Goal: Task Accomplishment & Management: Complete application form

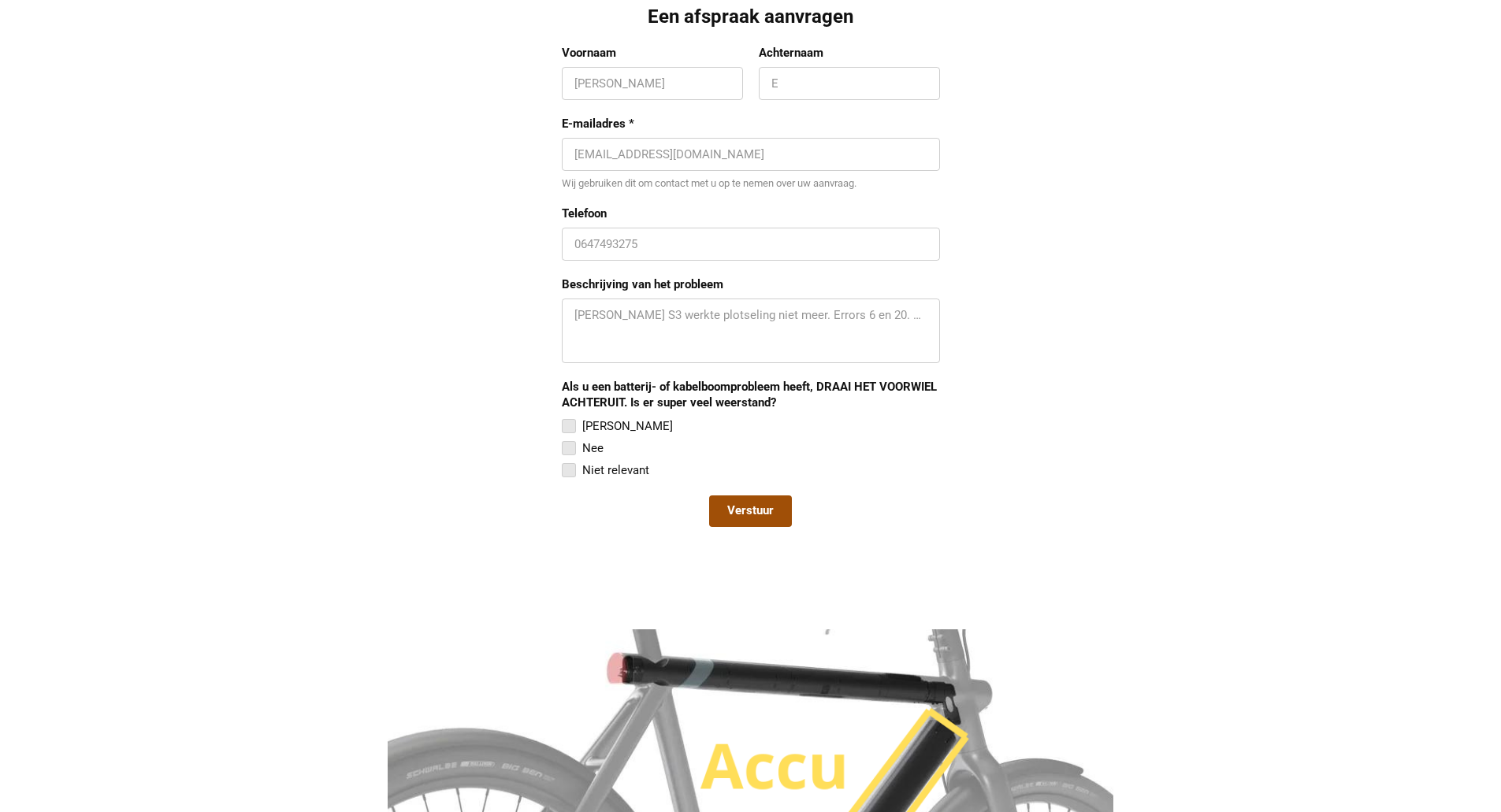
scroll to position [1202, 0]
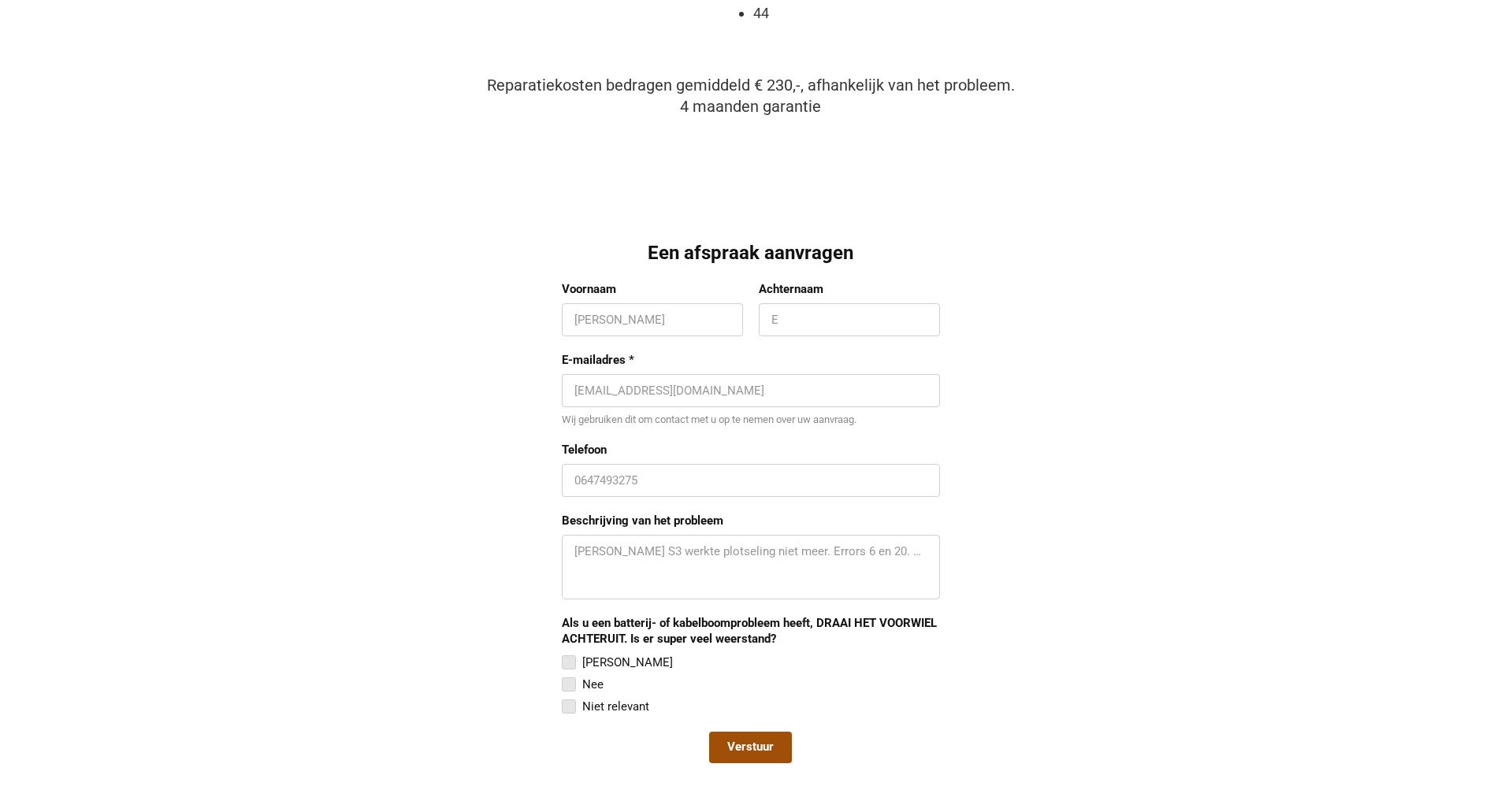
click at [656, 317] on input "Voornaam" at bounding box center [652, 319] width 156 height 16
type input "[PERSON_NAME]"
type input "Nava"
type input "[EMAIL_ADDRESS][DOMAIN_NAME]"
type input "3339877920"
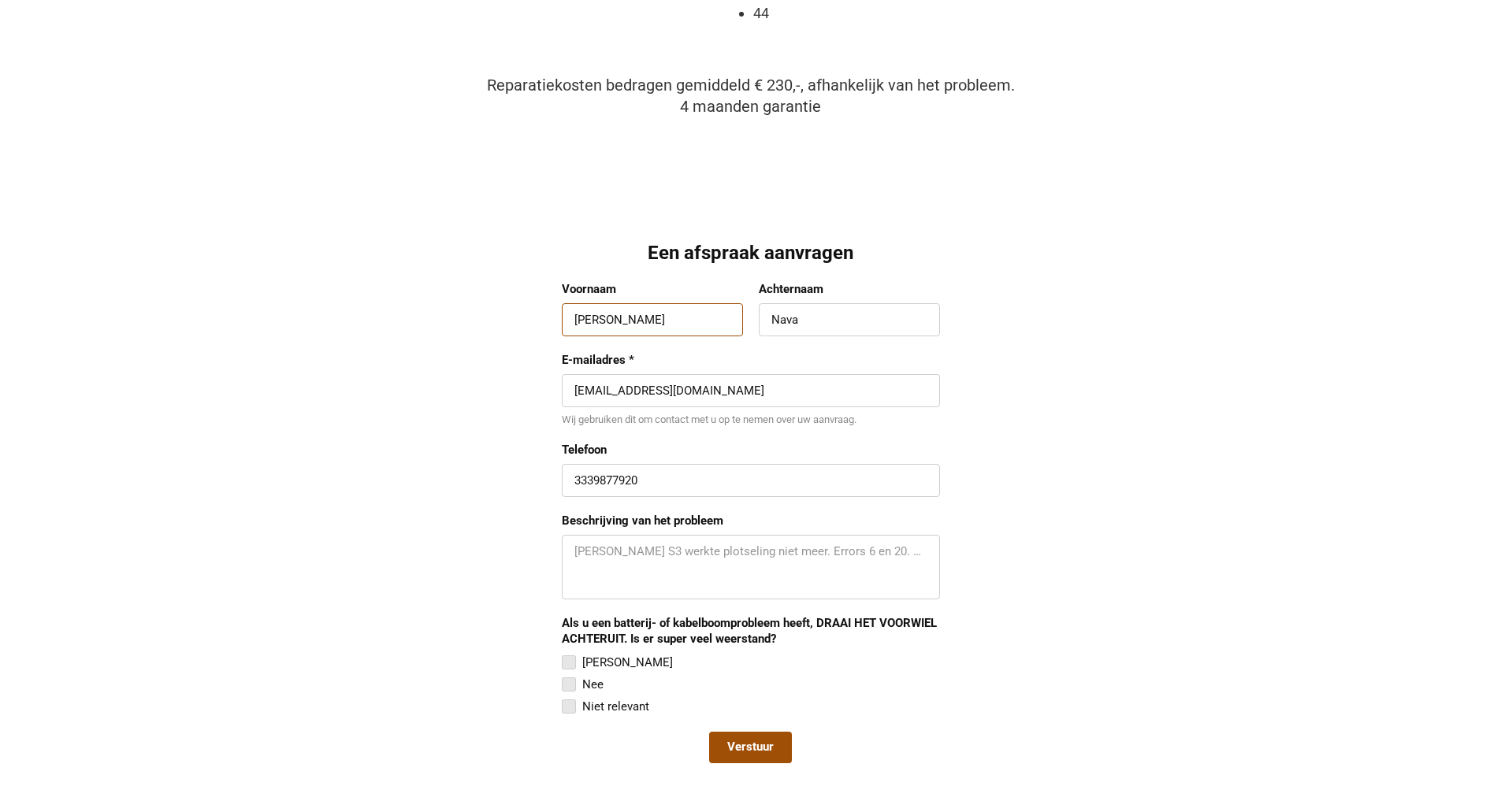
drag, startPoint x: 701, startPoint y: 394, endPoint x: 366, endPoint y: 387, distance: 335.1
click at [366, 387] on div "VanMoof S3/X3 reparatie [STREET_ADDRESS][GEOGRAPHIC_DATA] [EMAIL_ADDRESS][DOMAI…" at bounding box center [750, 671] width 1501 height 3747
type input "[EMAIL_ADDRESS][DOMAIN_NAME]"
click at [573, 482] on div "3339877920" at bounding box center [751, 481] width 378 height 33
click at [570, 484] on div "3339877920" at bounding box center [751, 481] width 378 height 33
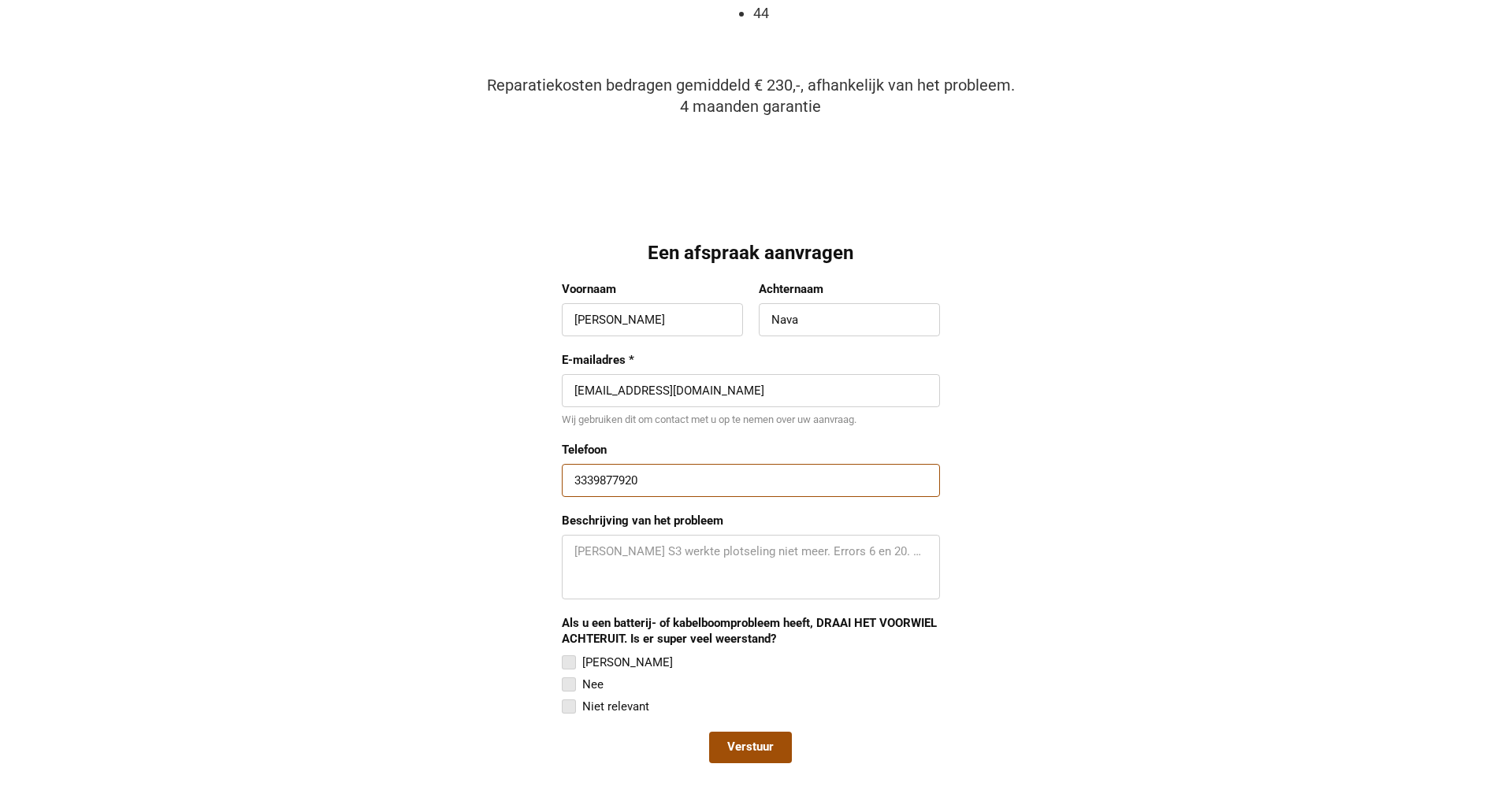
click at [574, 482] on input "3339877920" at bounding box center [751, 480] width 353 height 16
drag, startPoint x: 574, startPoint y: 482, endPoint x: 802, endPoint y: 485, distance: 228.0
click at [802, 485] on input "3339877920" at bounding box center [751, 480] width 353 height 16
type input "[PHONE_NUMBER]"
click at [816, 556] on textarea "Beschrijving van het probleem" at bounding box center [751, 567] width 353 height 47
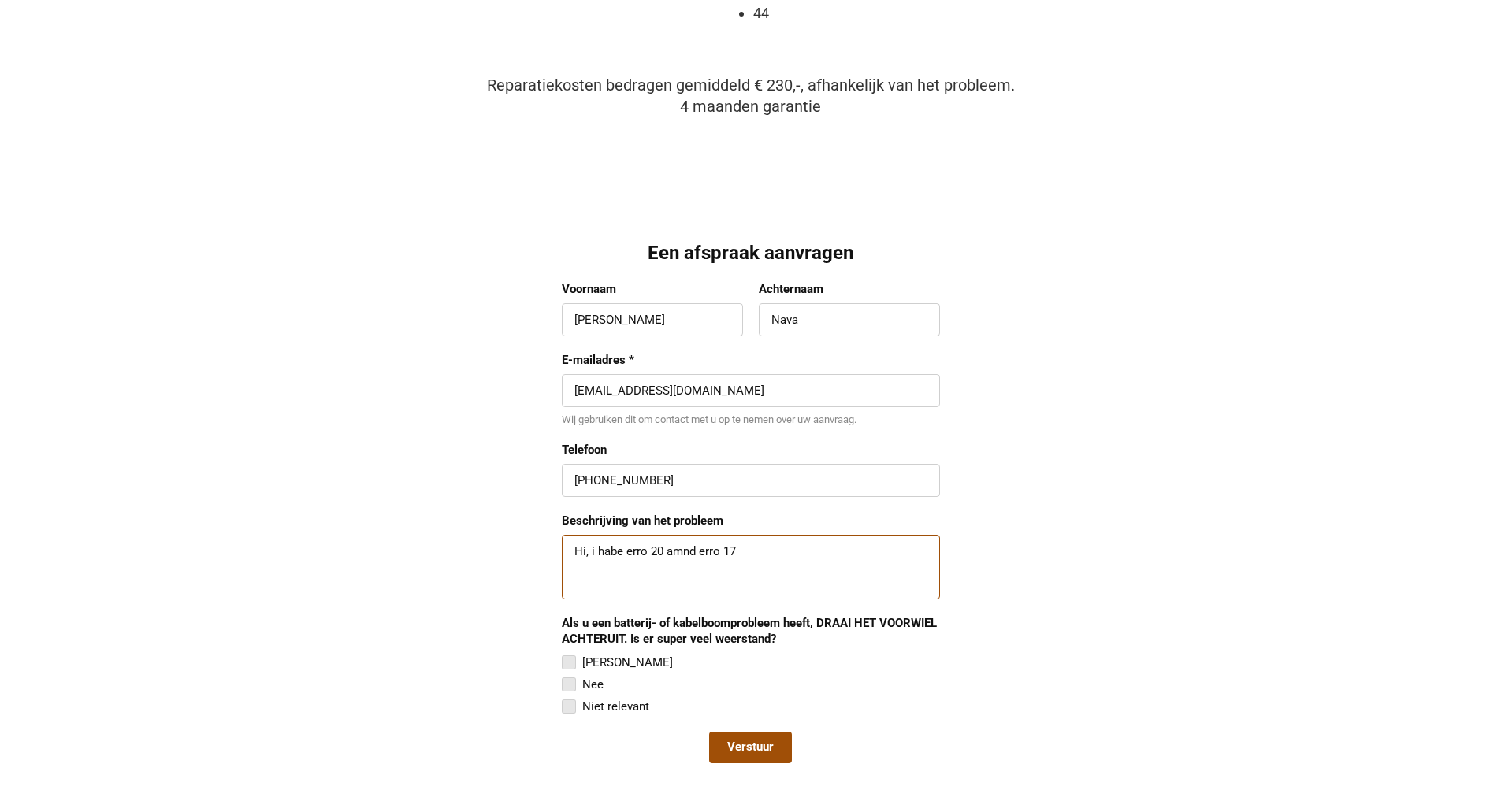
click at [616, 553] on textarea "Hi, i habe erro 20 amnd erro 17" at bounding box center [751, 567] width 353 height 47
click at [646, 551] on textarea "Hi, i have erro 20 amnd erro 17" at bounding box center [751, 567] width 353 height 47
click at [644, 551] on textarea "Hi, i have erro 20 amnd erro 17" at bounding box center [751, 567] width 353 height 47
click at [676, 552] on textarea "Hi, i have error 20 amnd erro 17" at bounding box center [751, 567] width 353 height 47
click at [690, 558] on textarea "Hi, i have error 20 amnd erro 17" at bounding box center [751, 567] width 353 height 47
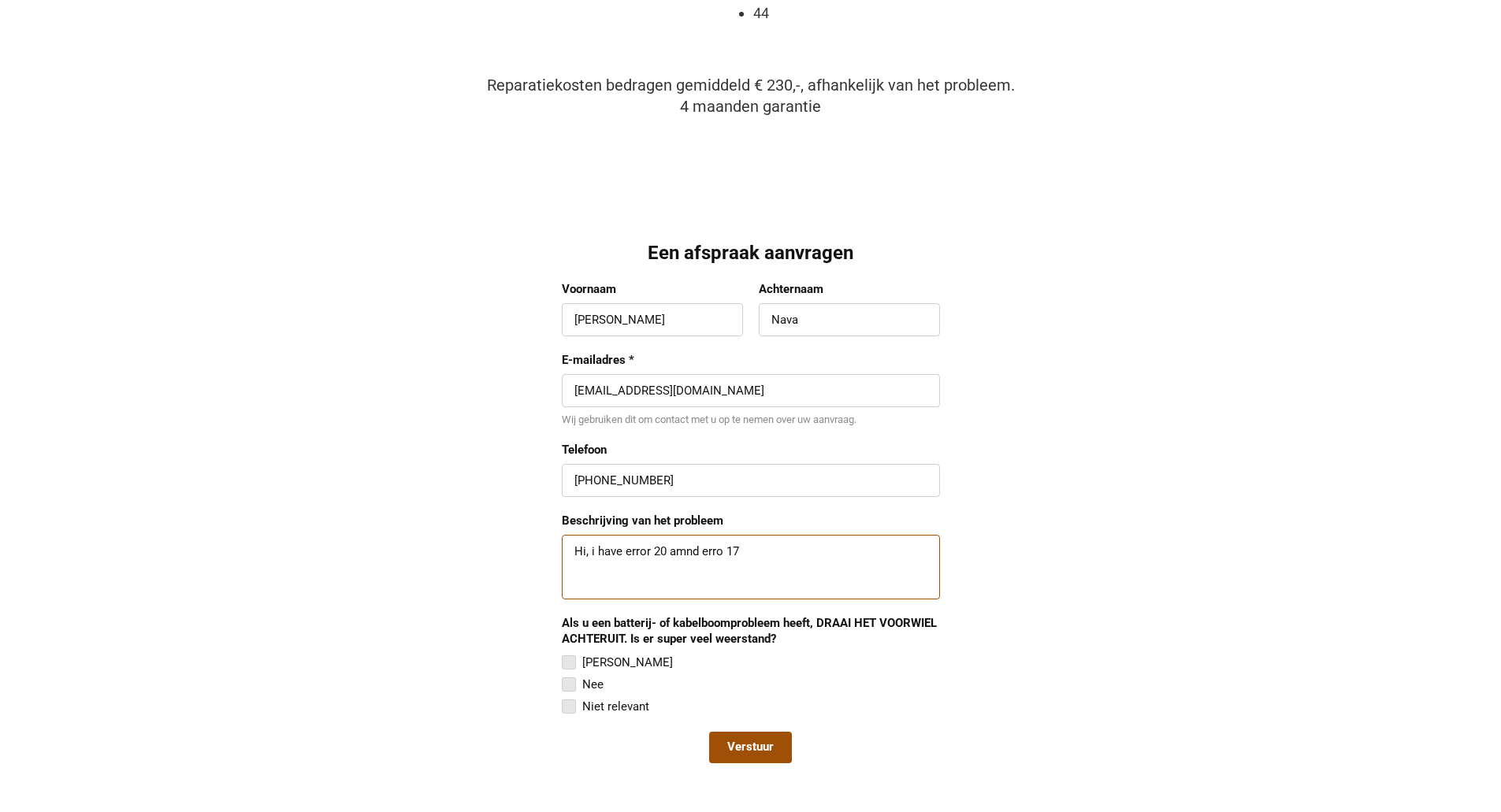
click at [684, 558] on textarea "Hi, i have error 20 amnd erro 17" at bounding box center [751, 567] width 353 height 47
click at [709, 552] on textarea "Hi, i have error 20 and erro 17" at bounding box center [751, 567] width 353 height 47
type textarea "Hi, i have error 20 and error 17"
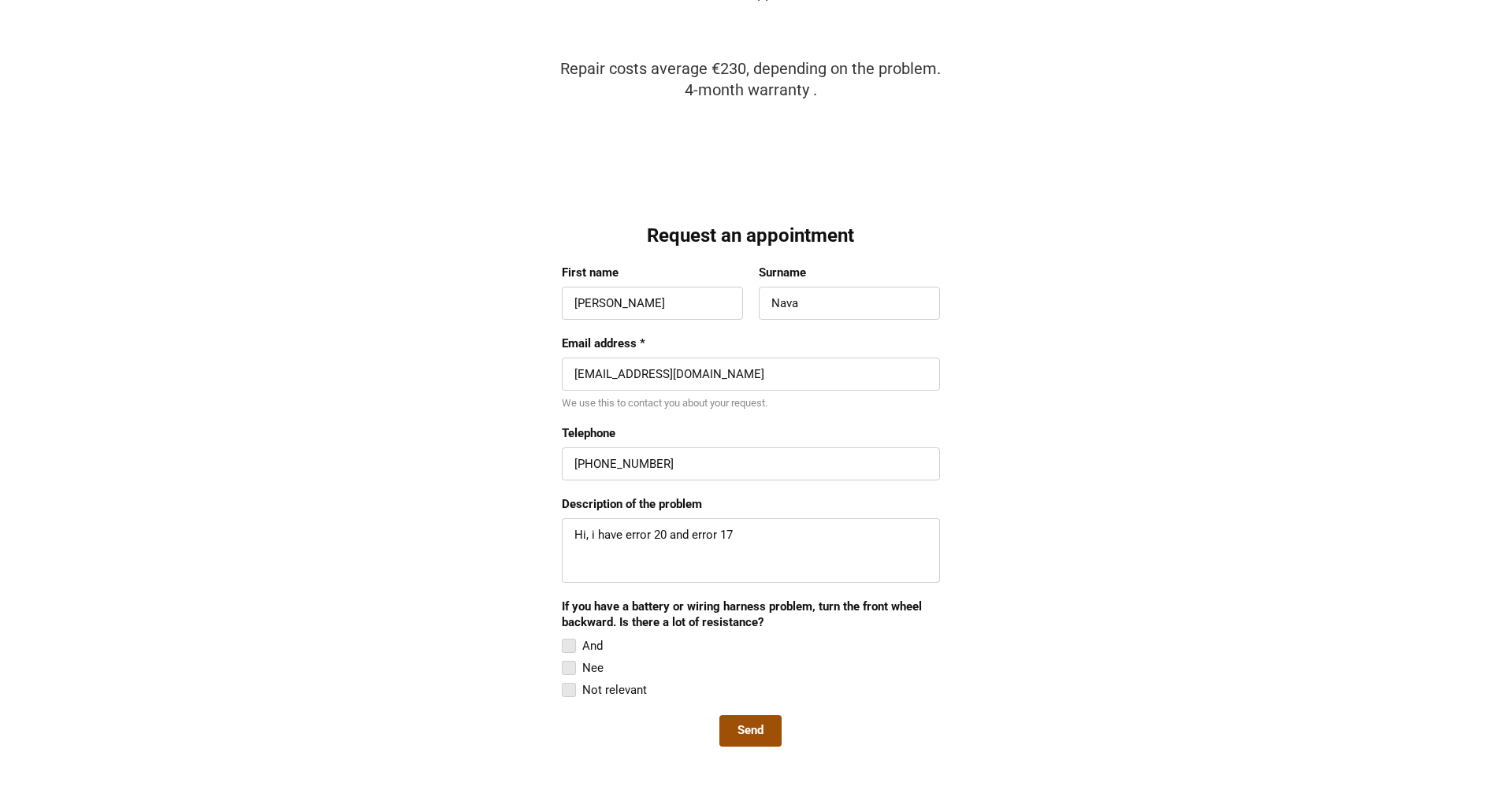
scroll to position [1185, 0]
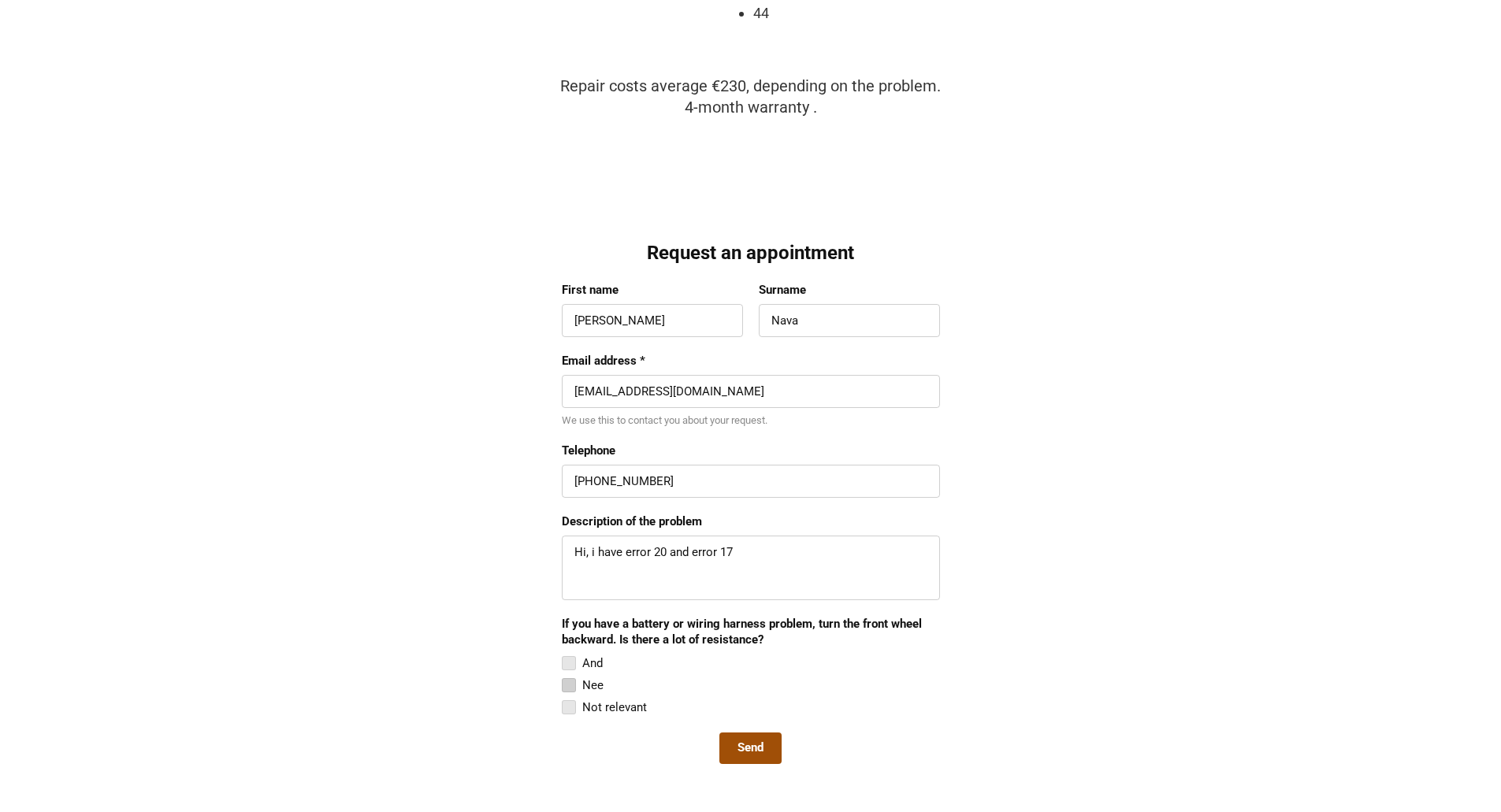
click at [588, 686] on div "Nee" at bounding box center [593, 684] width 22 height 19
click at [562, 675] on input "Nee" at bounding box center [562, 675] width 0 height 0
click at [758, 755] on span "Send" at bounding box center [750, 747] width 26 height 16
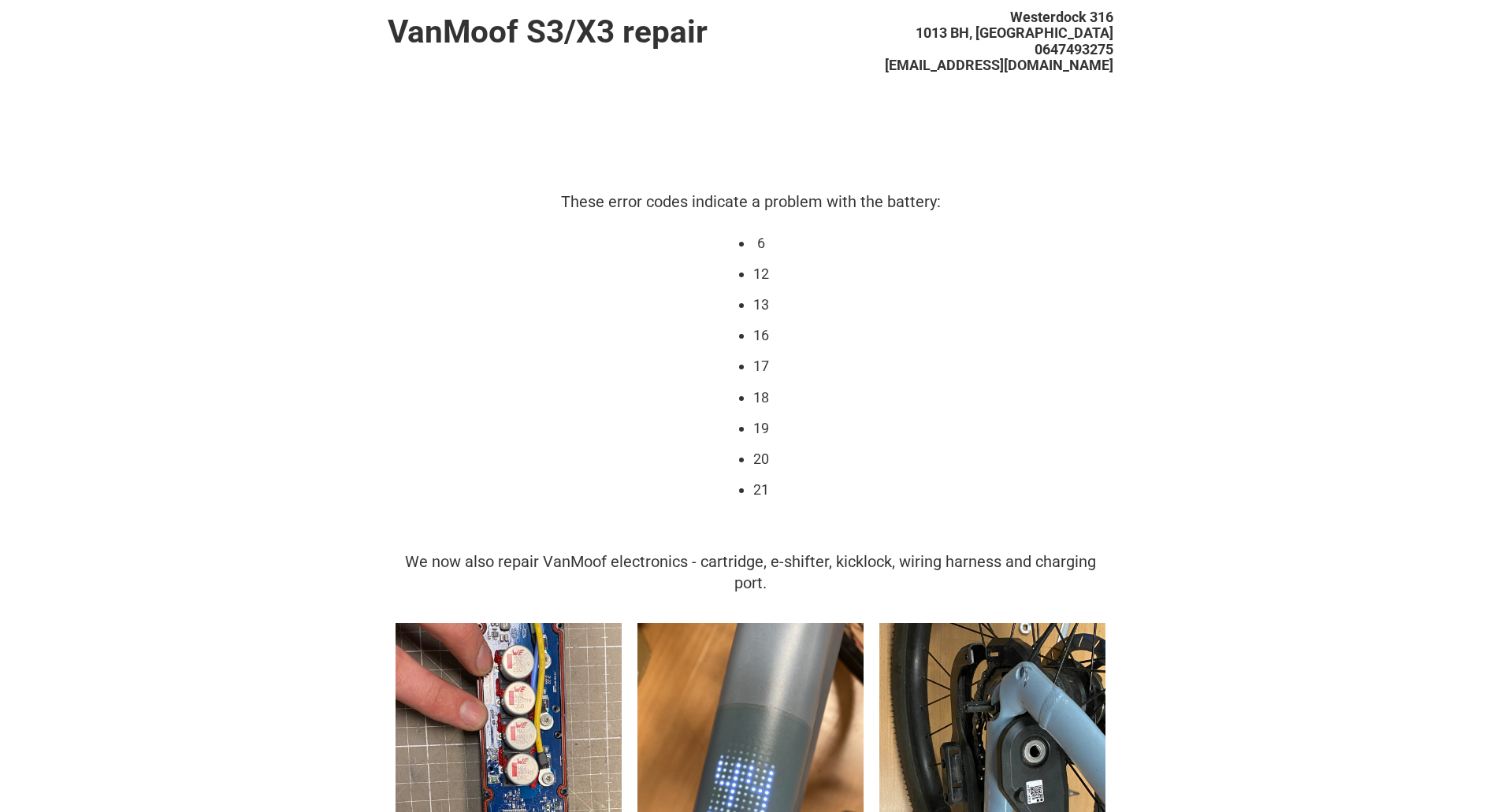
scroll to position [0, 0]
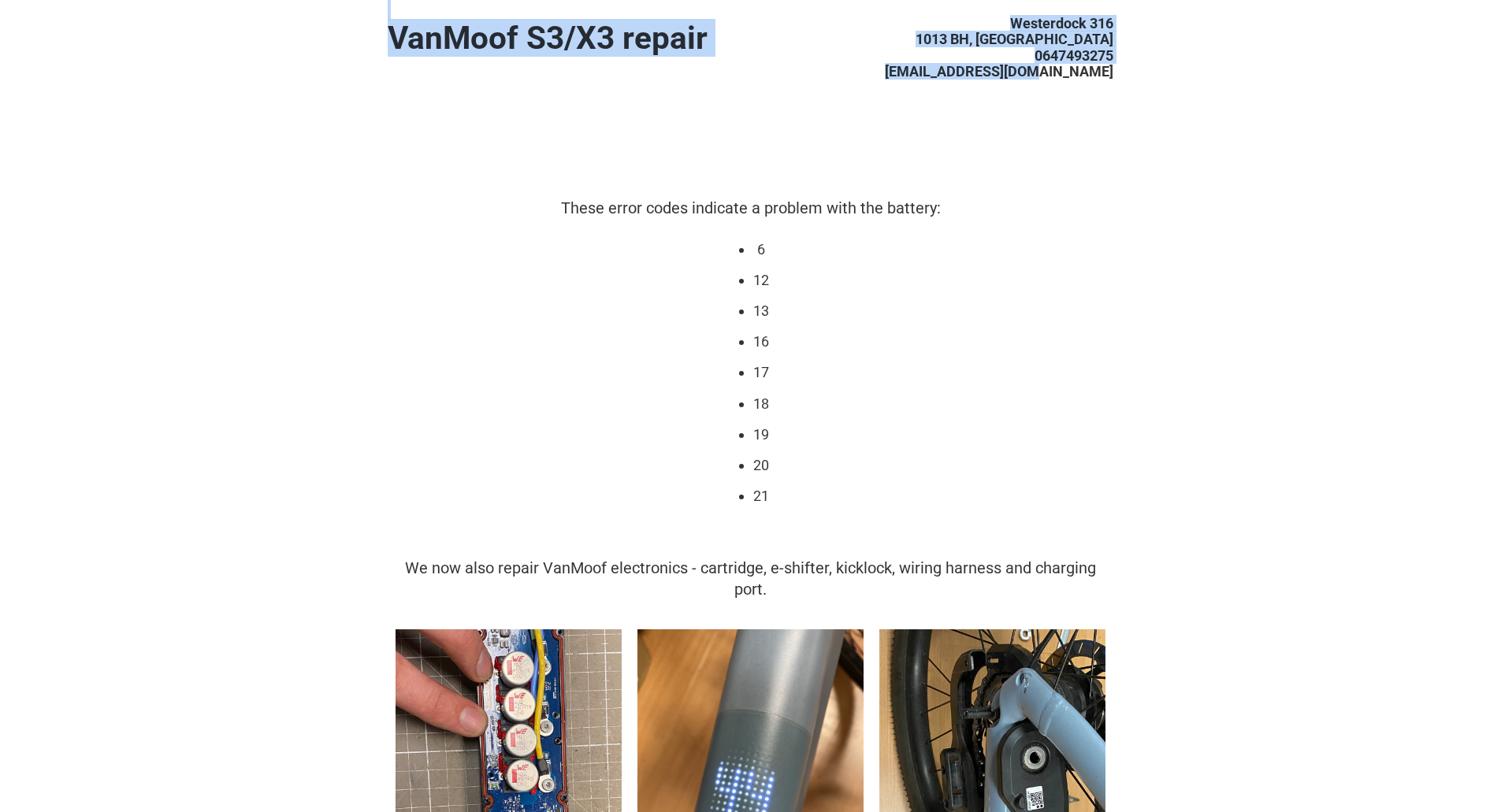
drag, startPoint x: 1009, startPoint y: 12, endPoint x: 1110, endPoint y: 57, distance: 110.6
click at [1110, 58] on header "VanMoof S3/X3 repair [GEOGRAPHIC_DATA] [STREET_ADDRESS][GEOGRAPHIC_DATA] [EMAIL…" at bounding box center [750, 67] width 725 height 135
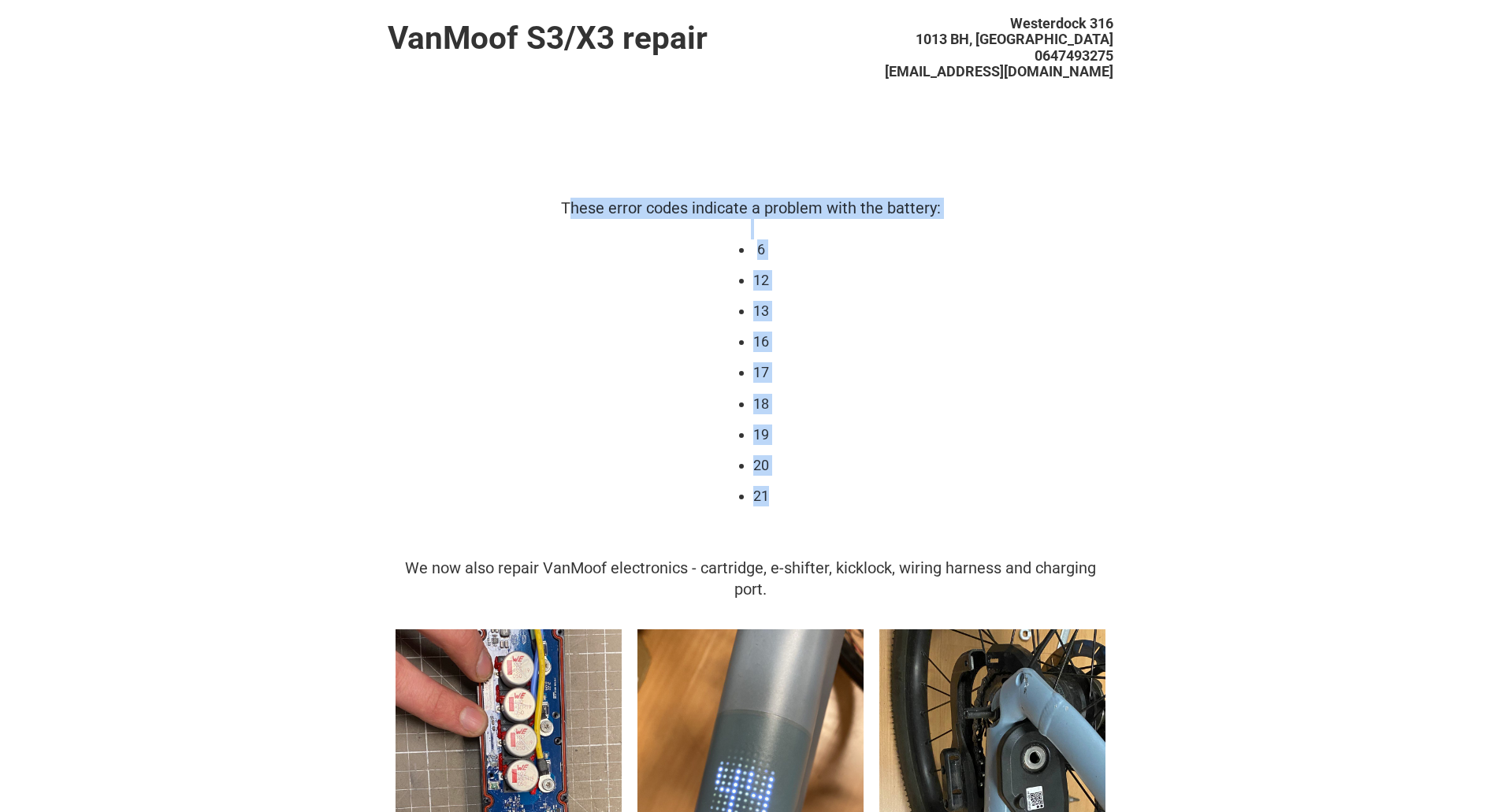
drag, startPoint x: 569, startPoint y: 210, endPoint x: 816, endPoint y: 252, distance: 250.5
click at [816, 252] on div "These error codes indicate a problem with the battery: 6 12 13 16 17 18 19 20 21" at bounding box center [750, 368] width 725 height 341
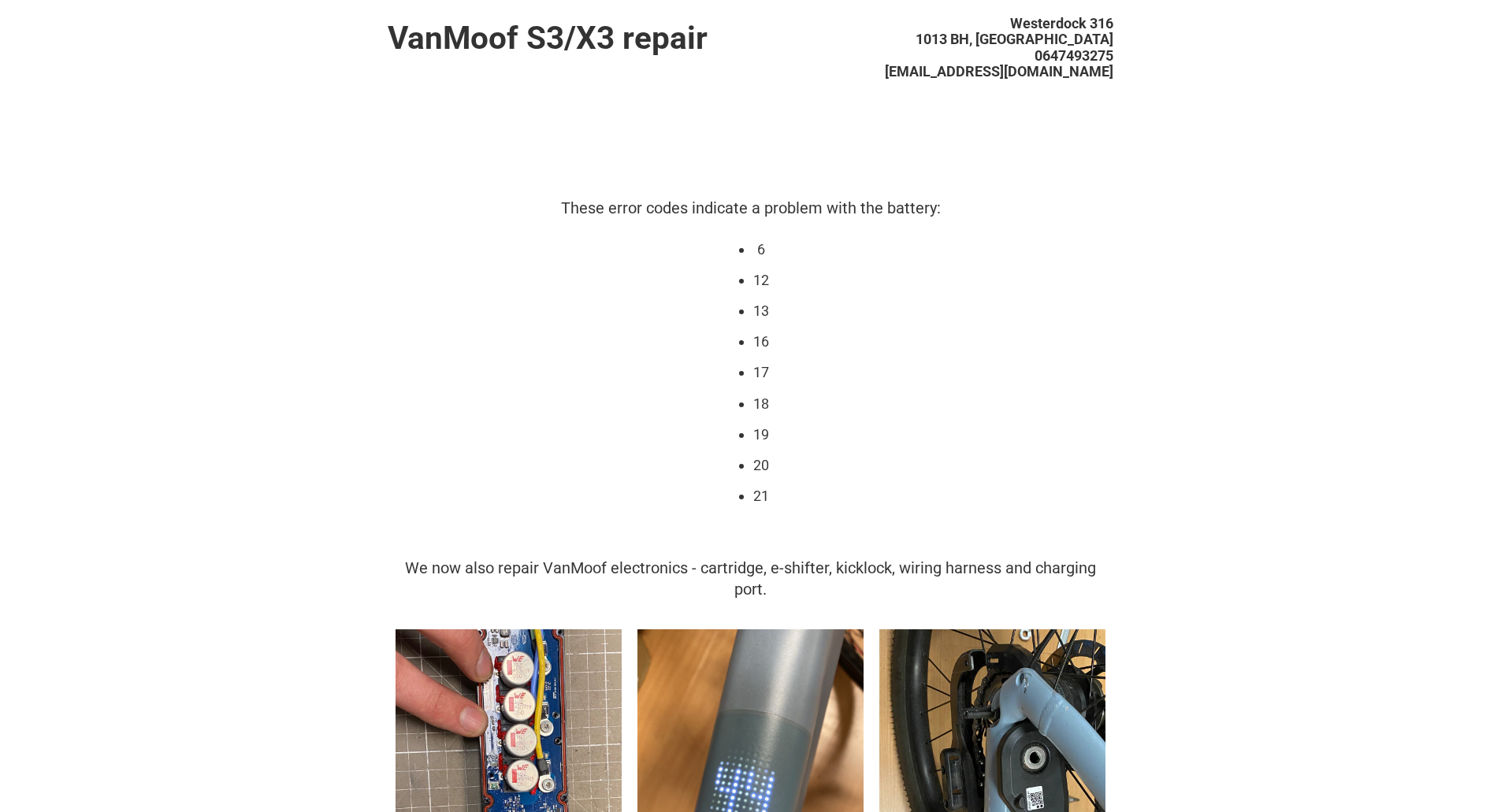
click at [816, 252] on div "These error codes indicate a problem with the battery: 6 12 13 16 17 18 19 20 21" at bounding box center [750, 368] width 725 height 341
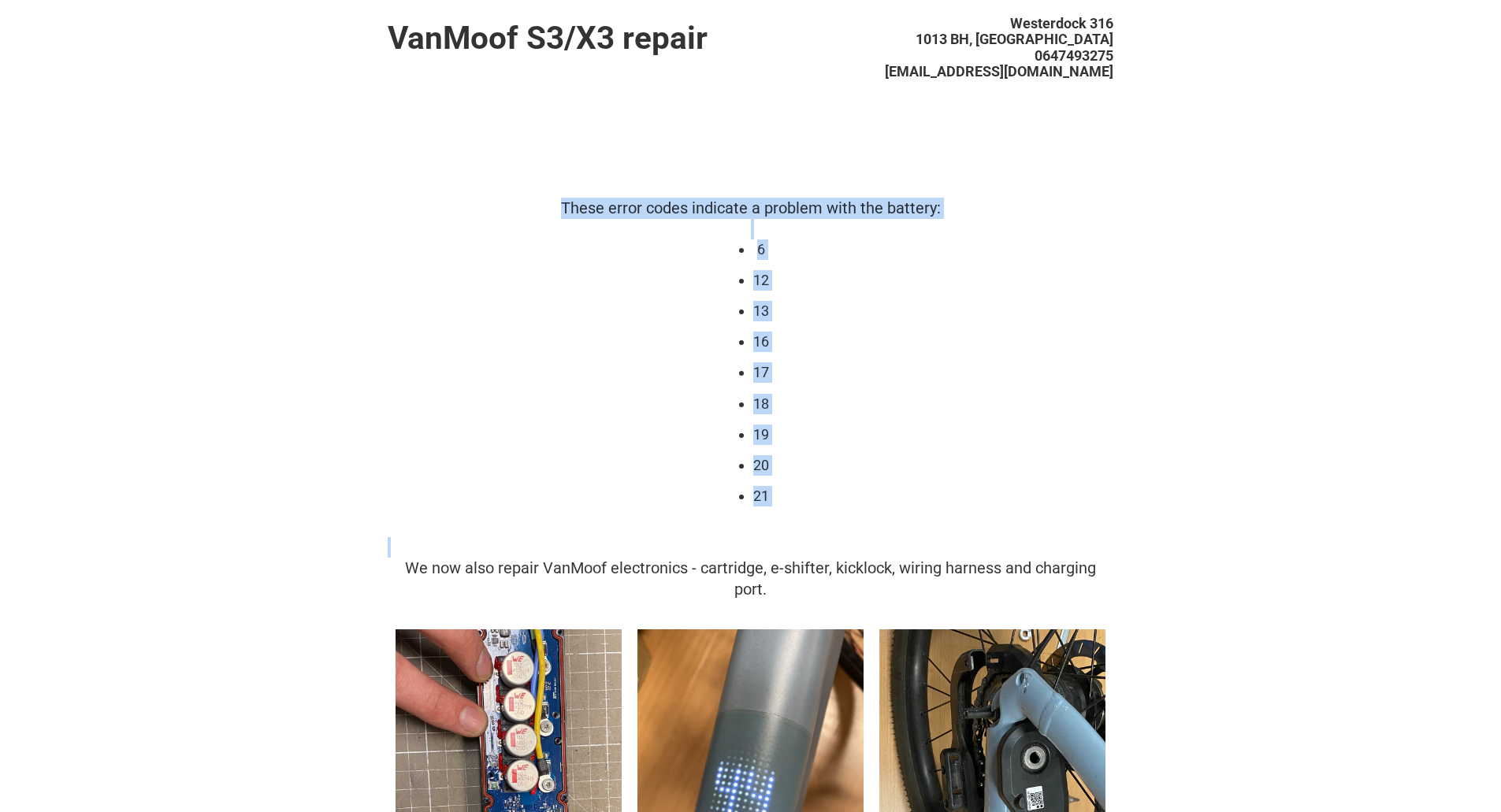
drag, startPoint x: 559, startPoint y: 203, endPoint x: 769, endPoint y: 597, distance: 446.5
click at [771, 597] on div "We now also repair VanMoof electronics - cartridge, e-shifter, kicklock, wiring…" at bounding box center [750, 578] width 725 height 42
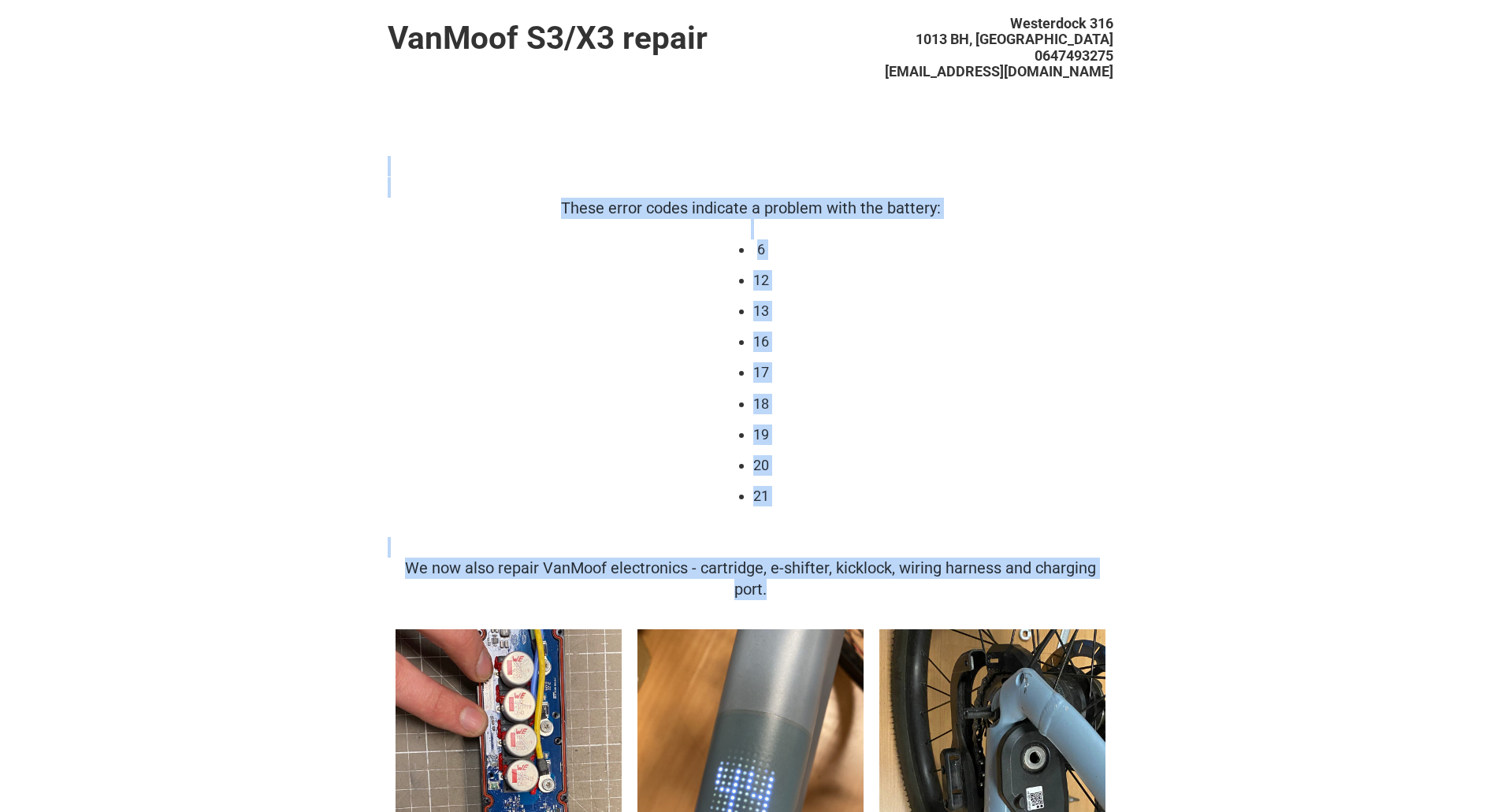
drag, startPoint x: 786, startPoint y: 591, endPoint x: 533, endPoint y: 186, distance: 477.5
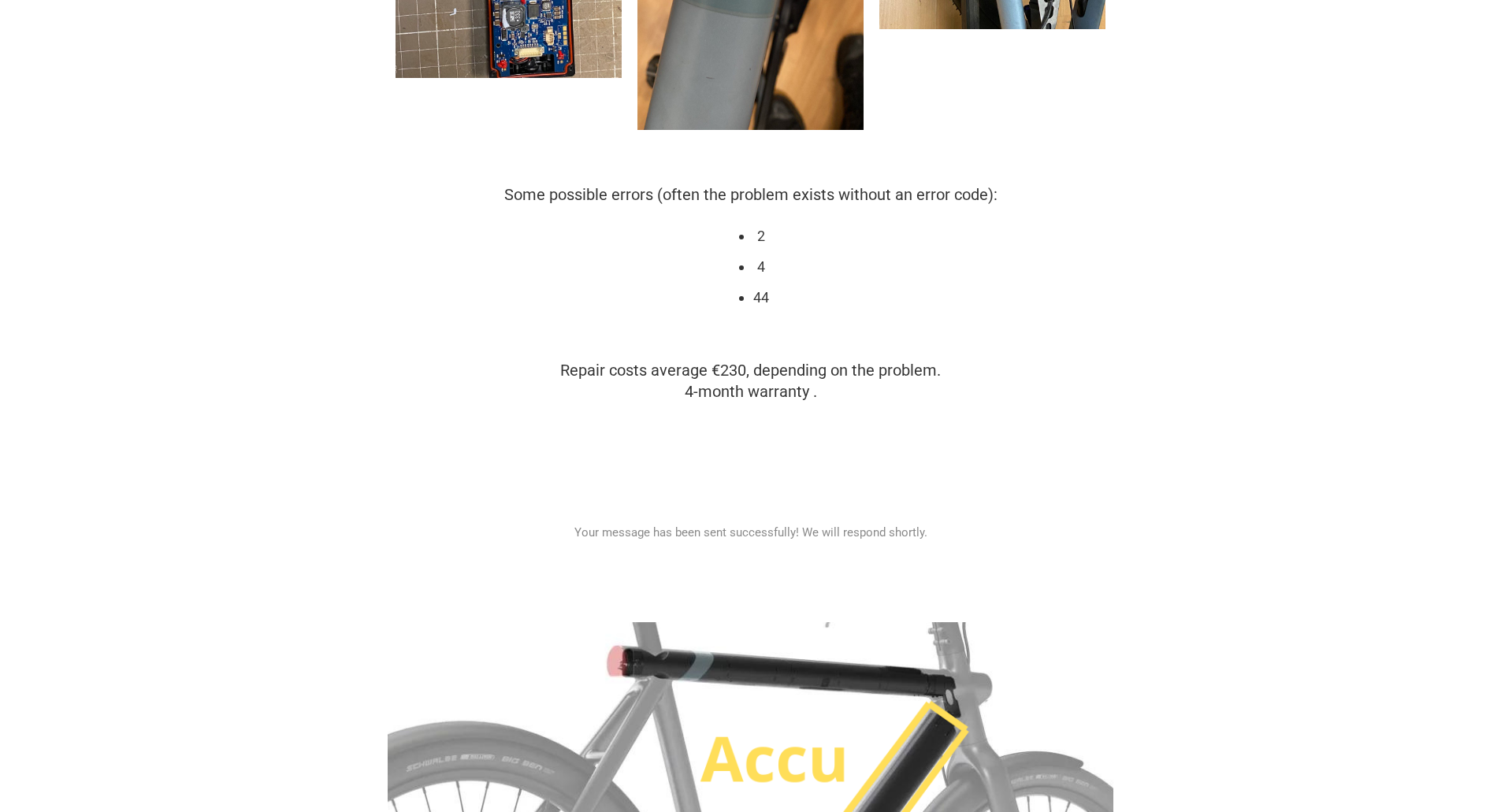
scroll to position [815, 0]
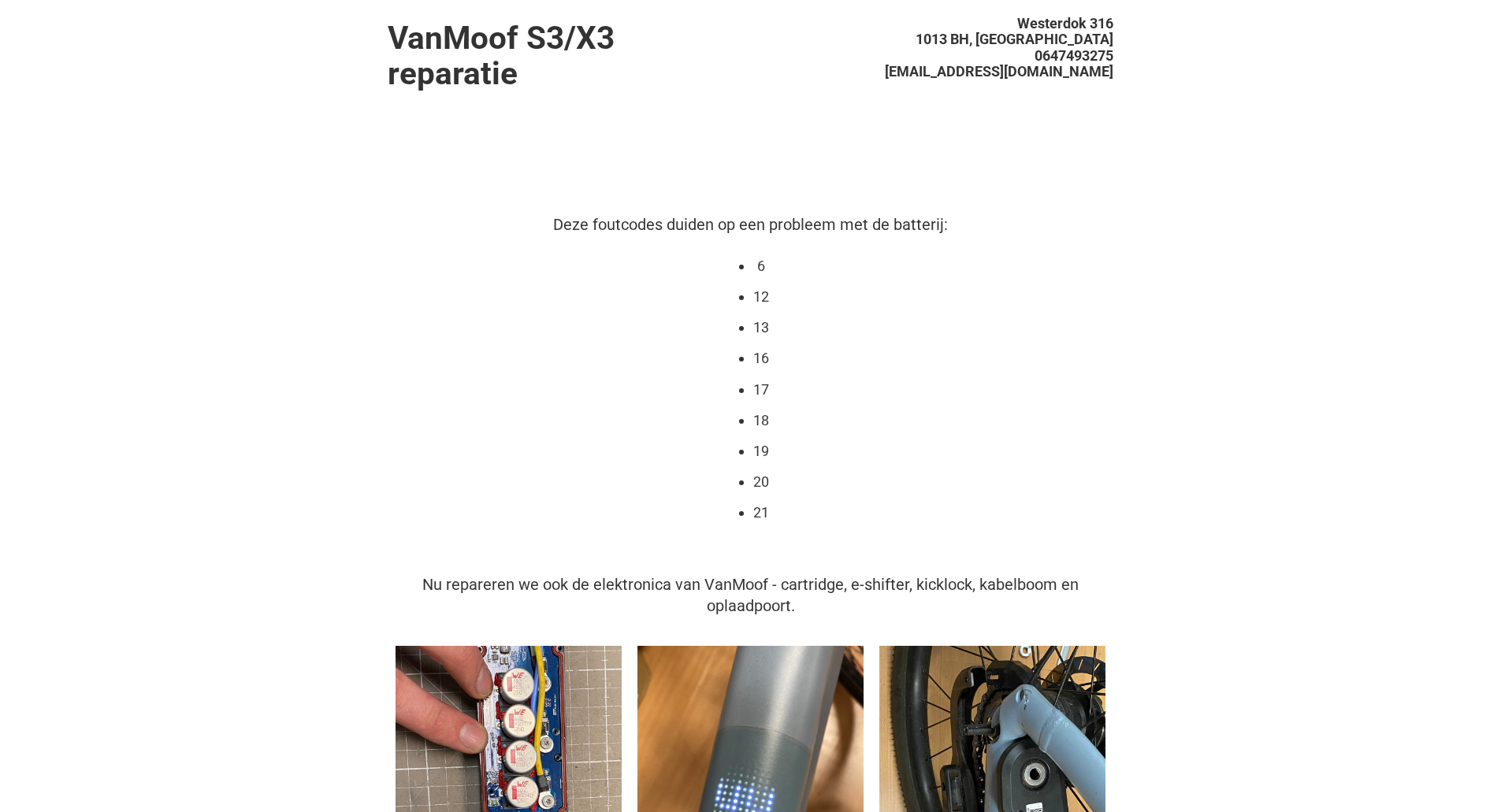
click at [975, 51] on ul "Westerdok [STREET_ADDRESS][GEOGRAPHIC_DATA] [EMAIL_ADDRESS][DOMAIN_NAME]" at bounding box center [942, 47] width 341 height 54
